Goal: Information Seeking & Learning: Learn about a topic

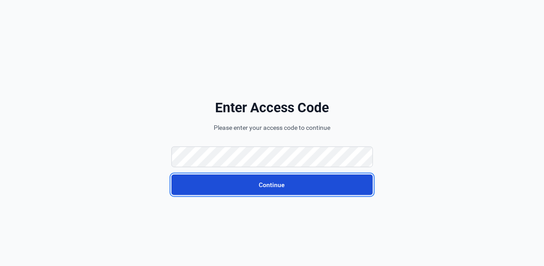
click at [258, 182] on button "Continue" at bounding box center [273, 184] width 202 height 21
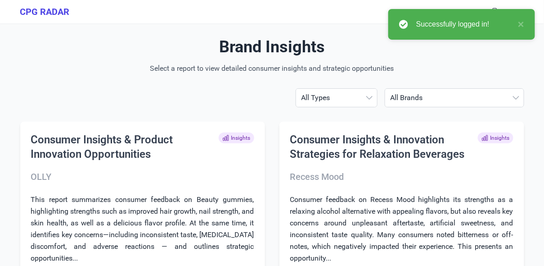
click at [465, 97] on select "All Brands ABBOTT AG1 ÂgeBlu Align Probiotic BEGA Bioma California Gold Nutriti…" at bounding box center [454, 98] width 139 height 18
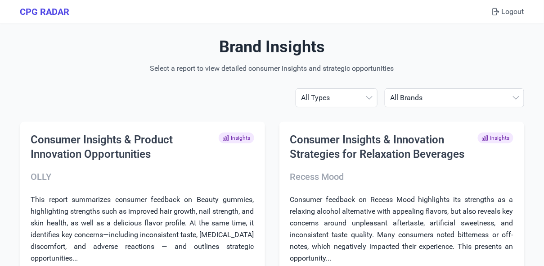
select select "californiagoldnutrition"
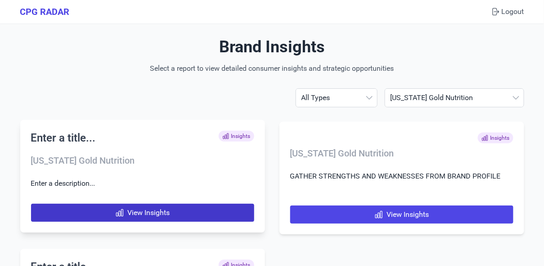
click at [162, 213] on link "View Insights" at bounding box center [142, 213] width 223 height 18
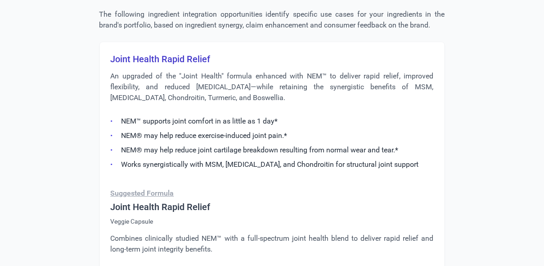
scroll to position [593, 0]
click at [214, 102] on p "An upgraded of the "Joint Health" formula enhanced with NEM™ to deliver rapid r…" at bounding box center [272, 86] width 323 height 32
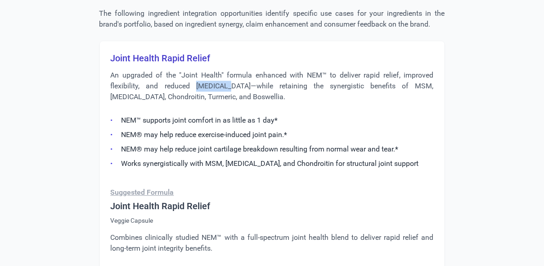
click at [214, 102] on p "An upgraded of the "Joint Health" formula enhanced with NEM™ to deliver rapid r…" at bounding box center [272, 86] width 323 height 32
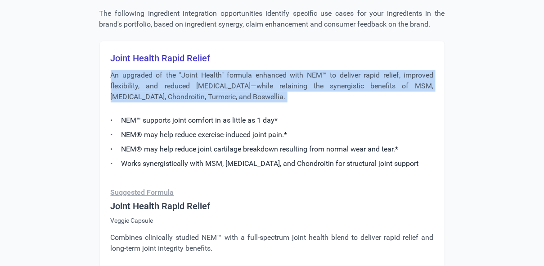
click at [214, 102] on p "An upgraded of the "Joint Health" formula enhanced with NEM™ to deliver rapid r…" at bounding box center [272, 86] width 323 height 32
copy div "An upgraded of the "Joint Health" formula enhanced with NEM™ to deliver rapid r…"
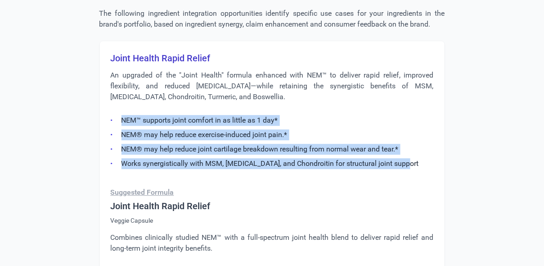
drag, startPoint x: 409, startPoint y: 196, endPoint x: 102, endPoint y: 156, distance: 310.2
copy ul "NEM™ supports joint comfort in as little as 1 day* NEM® may help reduce exercis…"
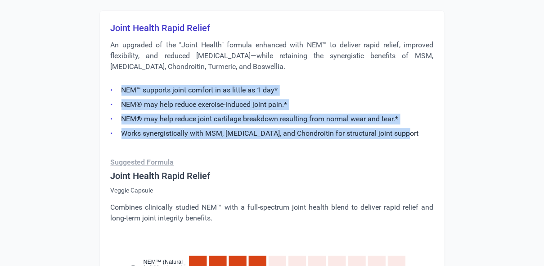
scroll to position [558, 0]
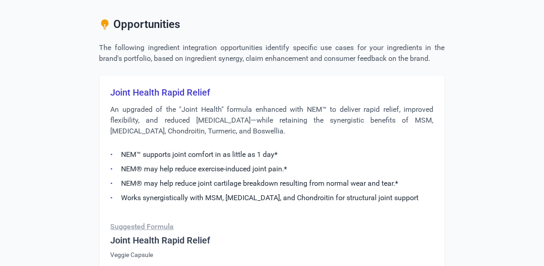
click at [151, 99] on h3 "Joint Health Rapid Relief" at bounding box center [272, 92] width 323 height 13
copy h3 "Joint Health Rapid Relief"
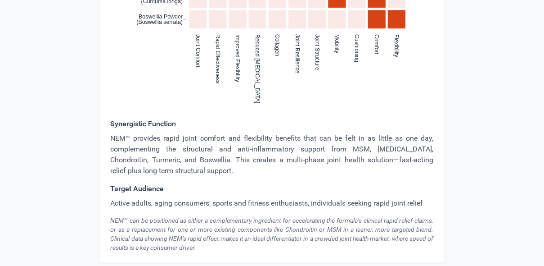
scroll to position [1028, 0]
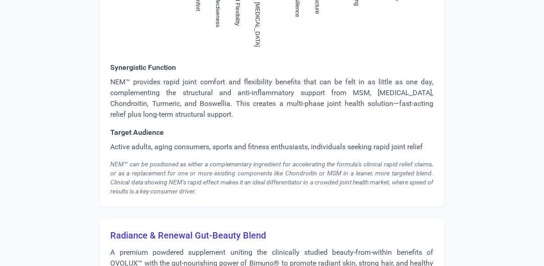
click at [180, 120] on p "NEM™ provides rapid joint comfort and flexibility benefits that can be felt in …" at bounding box center [272, 98] width 323 height 43
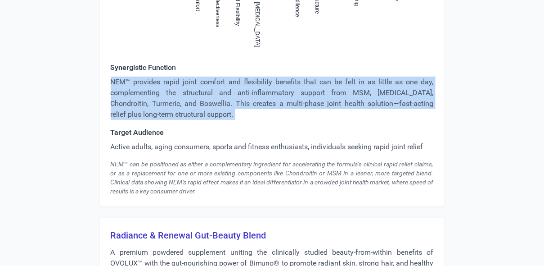
click at [180, 120] on p "NEM™ provides rapid joint comfort and flexibility benefits that can be felt in …" at bounding box center [272, 98] width 323 height 43
copy p "NEM™ provides rapid joint comfort and flexibility benefits that can be felt in …"
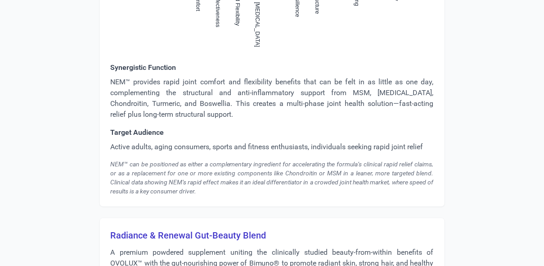
click at [169, 152] on p "Active adults, aging consumers, sports and fitness enthusiasts, individuals see…" at bounding box center [272, 146] width 323 height 11
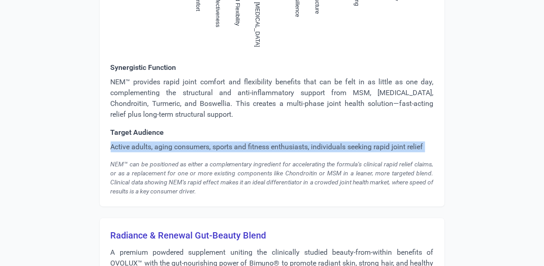
click at [169, 152] on p "Active adults, aging consumers, sports and fitness enthusiasts, individuals see…" at bounding box center [272, 146] width 323 height 11
copy p "Active adults, aging consumers, sports and fitness enthusiasts, individuals see…"
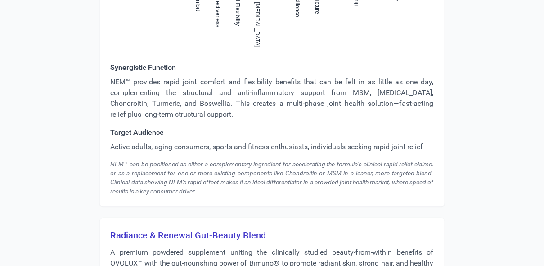
click at [237, 195] on div "NEM™ can be positioned as either a complementary ingredient for accelerating th…" at bounding box center [272, 177] width 323 height 36
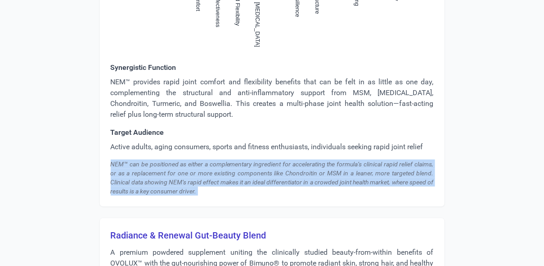
click at [237, 195] on div "NEM™ can be positioned as either a complementary ingredient for accelerating th…" at bounding box center [272, 177] width 323 height 36
copy div "NEM™ can be positioned as either a complementary ingredient for accelerating th…"
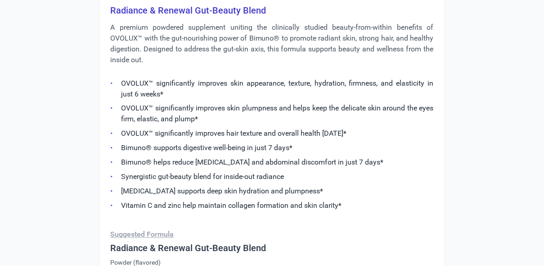
scroll to position [1252, 0]
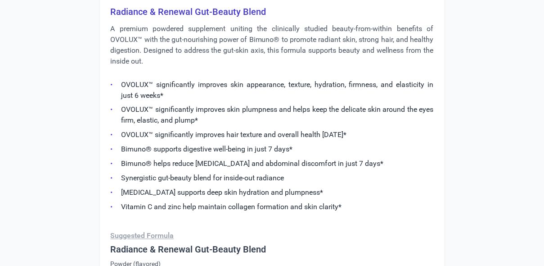
click at [204, 18] on h3 "Radiance & Renewal Gut-Beauty Blend" at bounding box center [272, 11] width 323 height 13
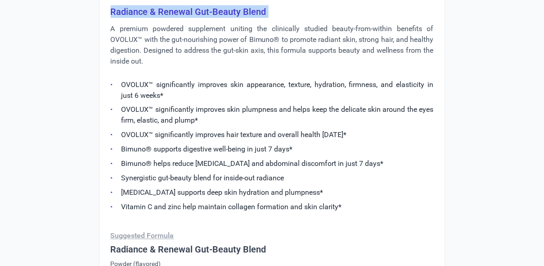
click at [204, 18] on h3 "Radiance & Renewal Gut-Beauty Blend" at bounding box center [272, 11] width 323 height 13
copy h3 "Radiance & Renewal Gut-Beauty Blend"
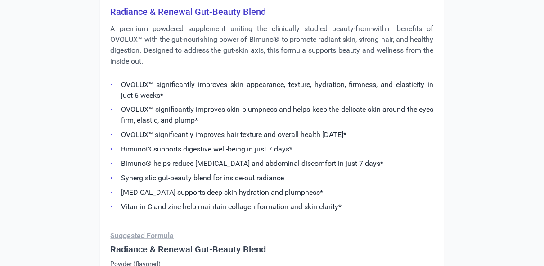
click at [189, 67] on p "A premium powdered supplement uniting the clinically studied beauty-from-within…" at bounding box center [272, 44] width 323 height 43
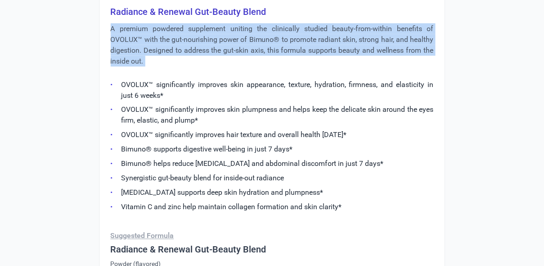
click at [189, 67] on p "A premium powdered supplement uniting the clinically studied beauty-from-within…" at bounding box center [272, 44] width 323 height 43
copy div "A premium powdered supplement uniting the clinically studied beauty-from-within…"
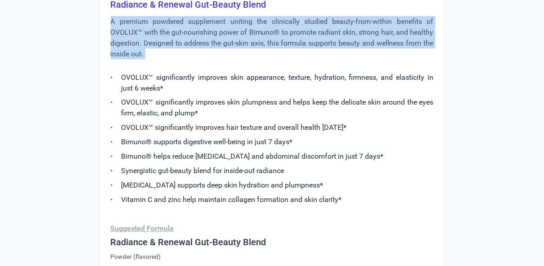
scroll to position [1261, 0]
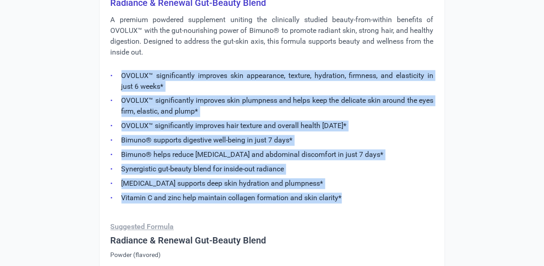
drag, startPoint x: 352, startPoint y: 230, endPoint x: 105, endPoint y: 110, distance: 274.1
copy ul "OVOLUX™ significantly improves skin appearance, texture, hydration, firmness, a…"
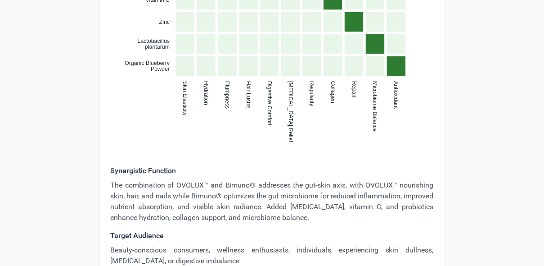
scroll to position [1661, 0]
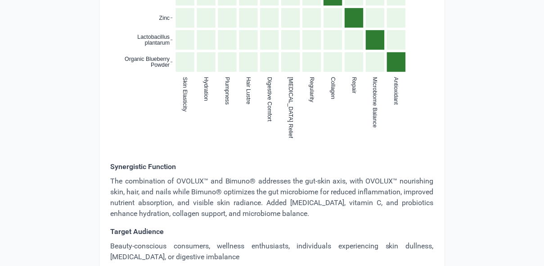
click at [164, 219] on p "The combination of OVOLUX™ and Bimuno® addresses the gut-skin axis, with OVOLUX…" at bounding box center [272, 197] width 323 height 43
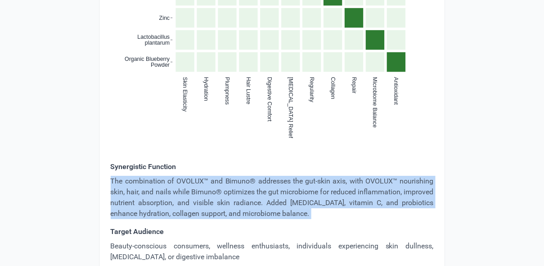
click at [164, 219] on p "The combination of OVOLUX™ and Bimuno® addresses the gut-skin axis, with OVOLUX…" at bounding box center [272, 197] width 323 height 43
copy p "The combination of OVOLUX™ and Bimuno® addresses the gut-skin axis, with OVOLUX…"
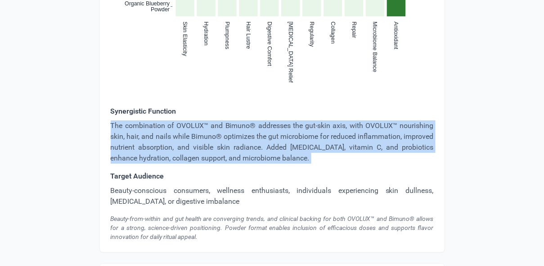
scroll to position [1734, 0]
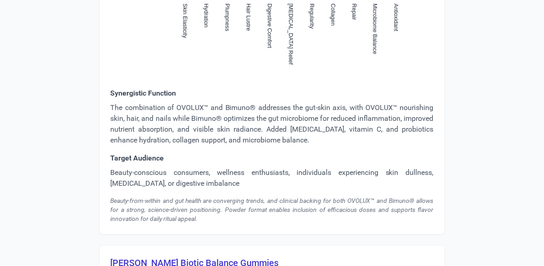
click at [171, 189] on p "Beauty-conscious consumers, wellness enthusiasts, individuals experiencing skin…" at bounding box center [272, 178] width 323 height 22
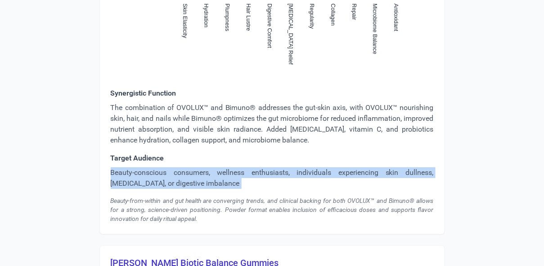
click at [171, 189] on p "Beauty-conscious consumers, wellness enthusiasts, individuals experiencing skin…" at bounding box center [272, 178] width 323 height 22
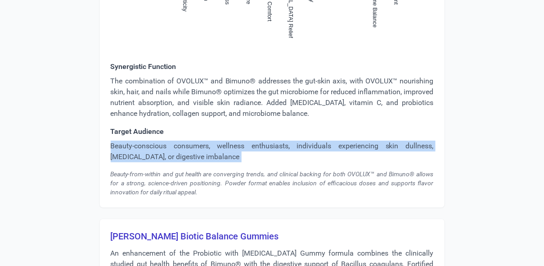
scroll to position [1768, 0]
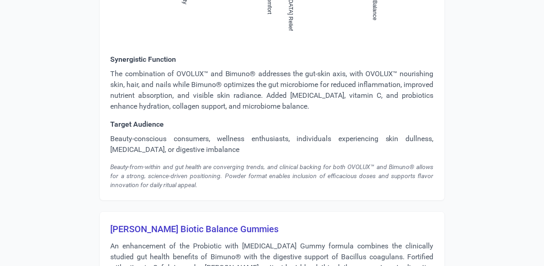
click at [179, 189] on div "Beauty-from-within and gut health are converging trends, and clinical backing f…" at bounding box center [272, 175] width 323 height 27
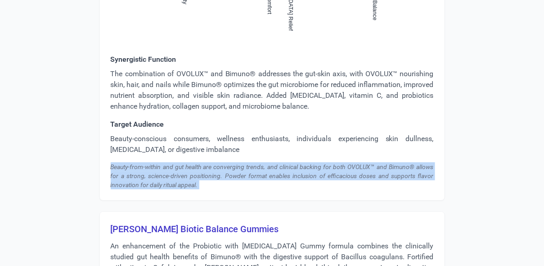
click at [179, 189] on div "Beauty-from-within and gut health are converging trends, and clinical backing f…" at bounding box center [272, 175] width 323 height 27
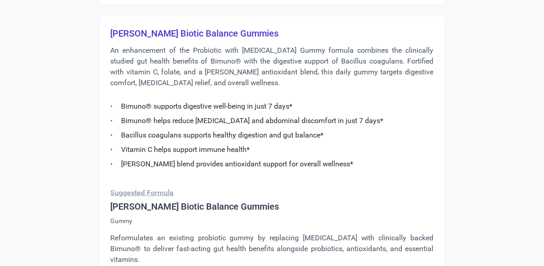
scroll to position [1987, 0]
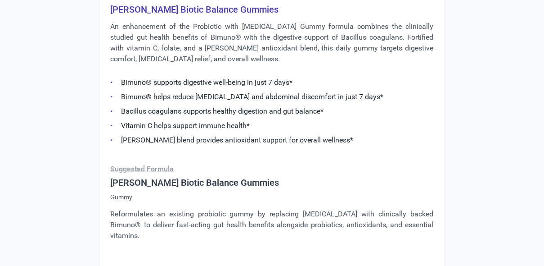
click at [193, 16] on h3 "Berry Biotic Balance Gummies" at bounding box center [272, 9] width 323 height 13
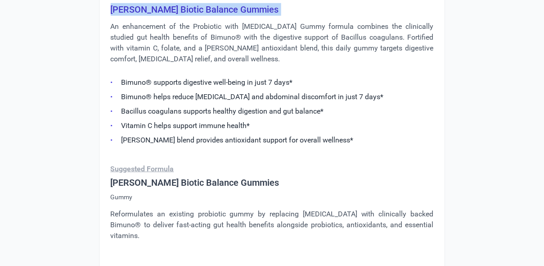
click at [193, 16] on h3 "Berry Biotic Balance Gummies" at bounding box center [272, 9] width 323 height 13
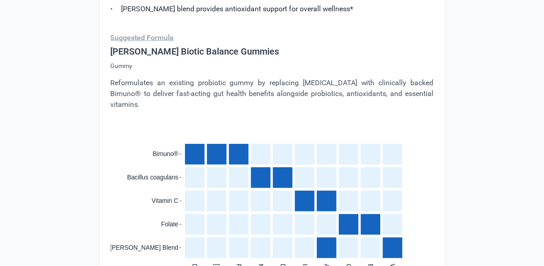
scroll to position [2113, 0]
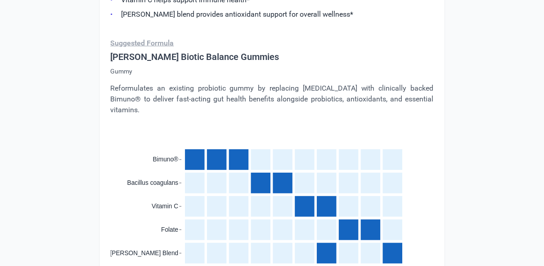
click at [202, 115] on p "Reformulates an existing probiotic gummy by replacing inulin with clinically ba…" at bounding box center [272, 99] width 323 height 32
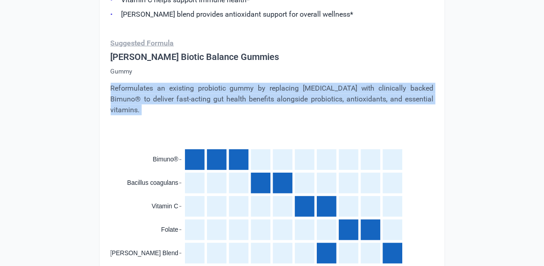
click at [202, 115] on p "Reformulates an existing probiotic gummy by replacing inulin with clinically ba…" at bounding box center [272, 99] width 323 height 32
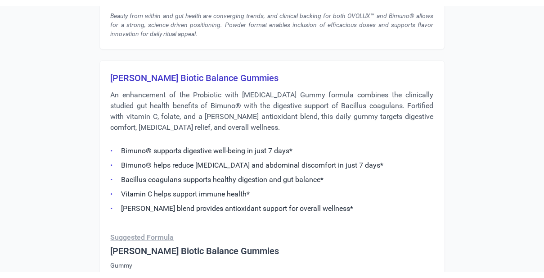
scroll to position [1924, 0]
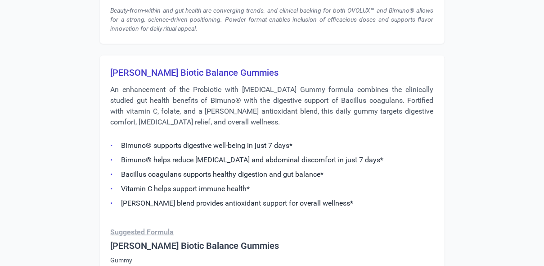
click at [202, 124] on p "An enhancement of the Probiotic with Inulin Gummy formula combines the clinical…" at bounding box center [272, 105] width 323 height 43
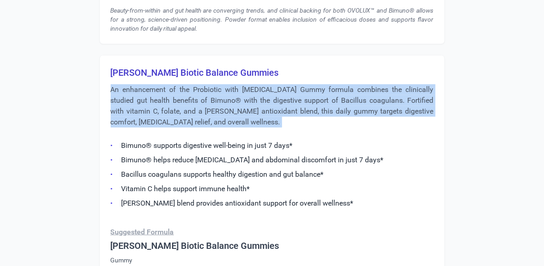
click at [202, 124] on p "An enhancement of the Probiotic with Inulin Gummy formula combines the clinical…" at bounding box center [272, 105] width 323 height 43
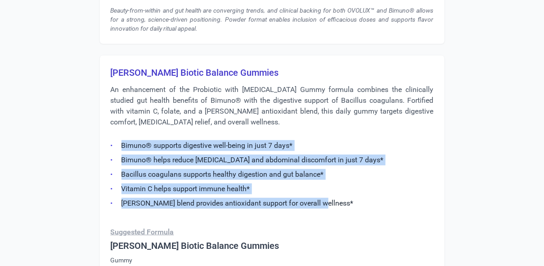
drag, startPoint x: 321, startPoint y: 234, endPoint x: 120, endPoint y: 175, distance: 209.2
click at [120, 175] on ul "Bimuno® supports digestive well-being in just 7 days* Bimuno® helps reduce bloa…" at bounding box center [272, 172] width 323 height 74
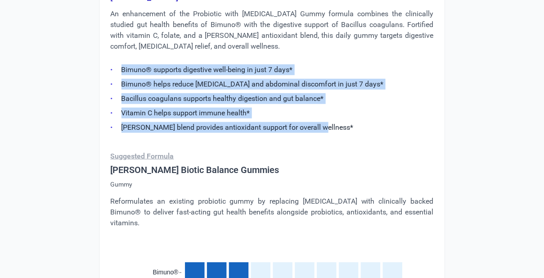
scroll to position [1972, 0]
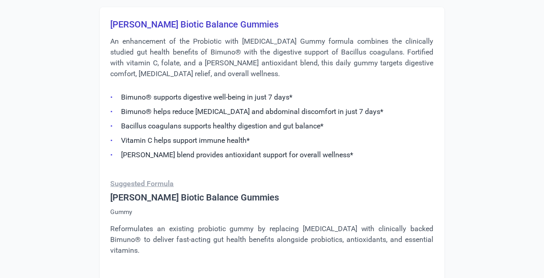
click at [188, 31] on h3 "Berry Biotic Balance Gummies" at bounding box center [272, 24] width 323 height 13
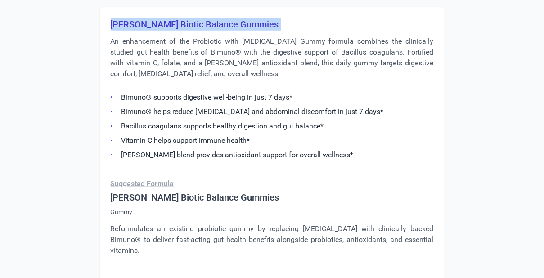
click at [188, 31] on h3 "Berry Biotic Balance Gummies" at bounding box center [272, 24] width 323 height 13
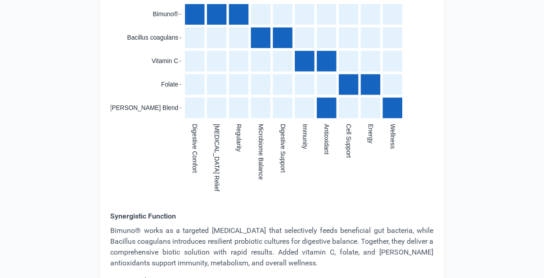
scroll to position [2383, 0]
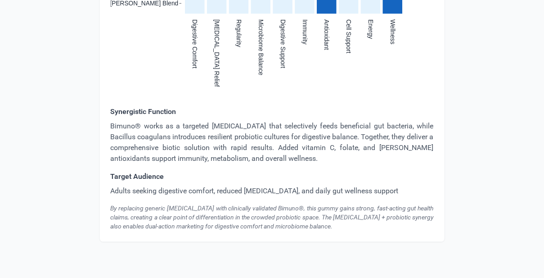
click at [190, 130] on p "Bimuno® works as a targeted prebiotic that selectively feeds beneficial gut bac…" at bounding box center [272, 142] width 323 height 43
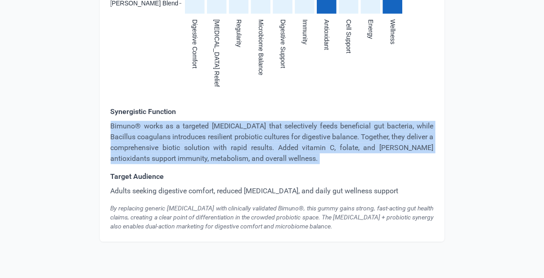
click at [190, 130] on p "Bimuno® works as a targeted prebiotic that selectively feeds beneficial gut bac…" at bounding box center [272, 142] width 323 height 43
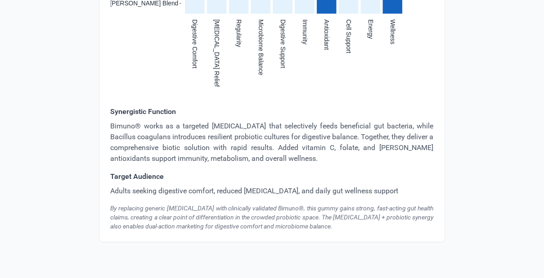
click at [190, 189] on p "Adults seeking digestive comfort, reduced bloating, and daily gut wellness supp…" at bounding box center [272, 190] width 323 height 11
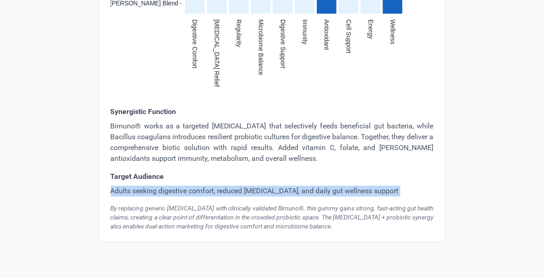
click at [190, 189] on p "Adults seeking digestive comfort, reduced bloating, and daily gut wellness supp…" at bounding box center [272, 190] width 323 height 11
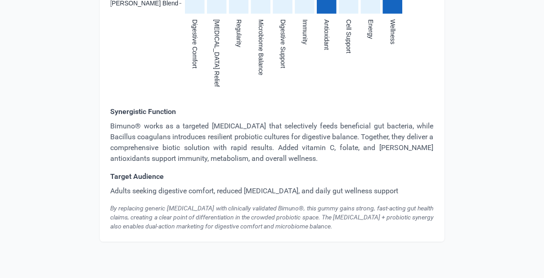
click at [221, 218] on div "By replacing generic inulin with clinically validated Bimuno®, this gummy gains…" at bounding box center [272, 217] width 323 height 27
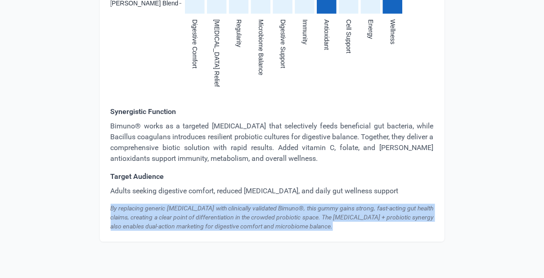
click at [221, 218] on div "By replacing generic inulin with clinically validated Bimuno®, this gummy gains…" at bounding box center [272, 217] width 323 height 27
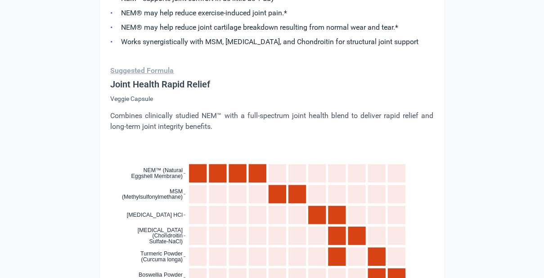
scroll to position [683, 0]
